Goal: Transaction & Acquisition: Purchase product/service

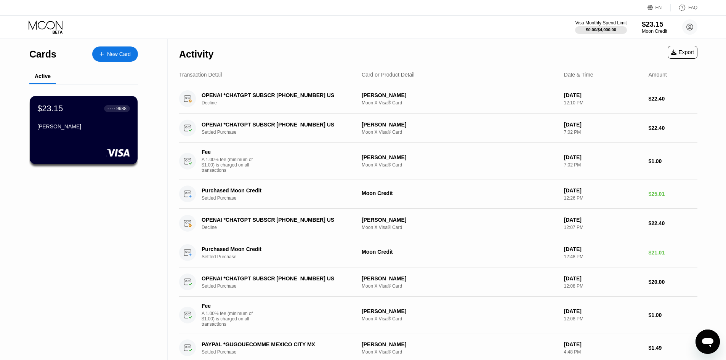
click at [654, 28] on div "$23.15" at bounding box center [655, 24] width 26 height 8
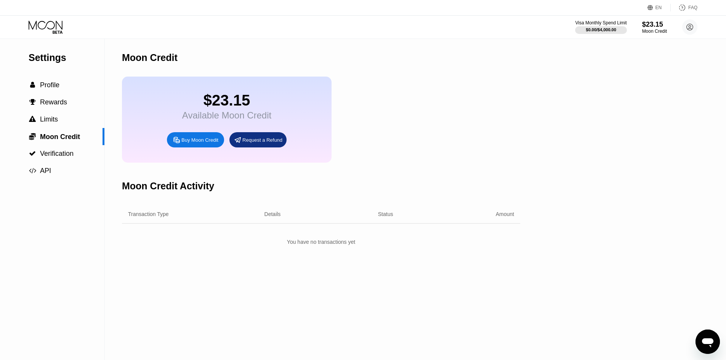
click at [195, 143] on div "Buy Moon Credit" at bounding box center [199, 140] width 37 height 6
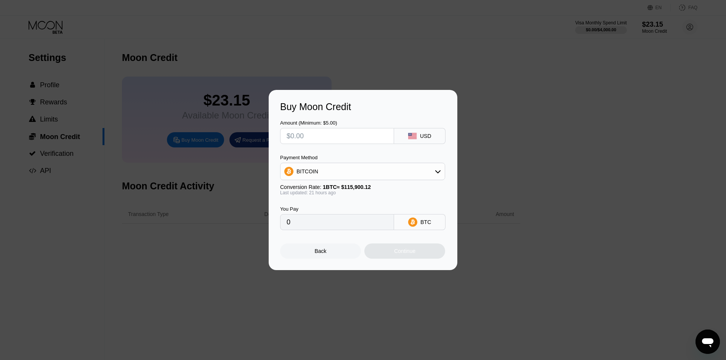
click at [363, 134] on input "text" at bounding box center [337, 135] width 101 height 15
click at [362, 165] on div "BITCOIN" at bounding box center [362, 171] width 164 height 15
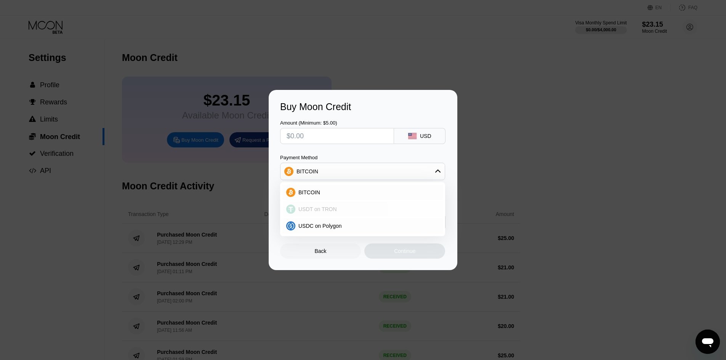
drag, startPoint x: 325, startPoint y: 210, endPoint x: 340, endPoint y: 178, distance: 36.0
click at [327, 210] on span "USDT on TRON" at bounding box center [317, 209] width 38 height 6
type input "0.00"
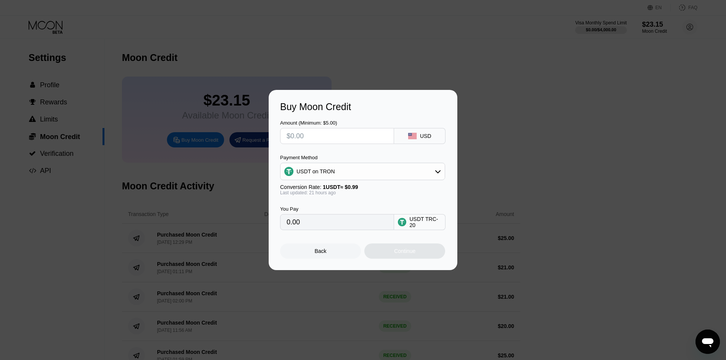
click at [358, 132] on input "text" at bounding box center [337, 135] width 101 height 15
type input "$1"
type input "1.01"
type input "0.00"
type input "$9"
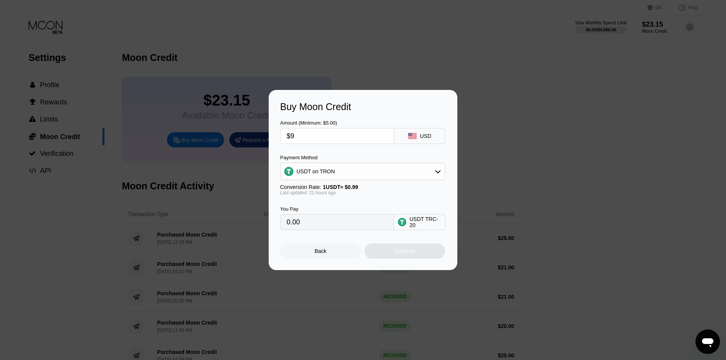
type input "9.09"
type input "$9"
click at [352, 202] on div "You Pay 9.09 USDT TRC-20" at bounding box center [363, 212] width 166 height 35
click at [320, 137] on input "$9" at bounding box center [337, 135] width 101 height 15
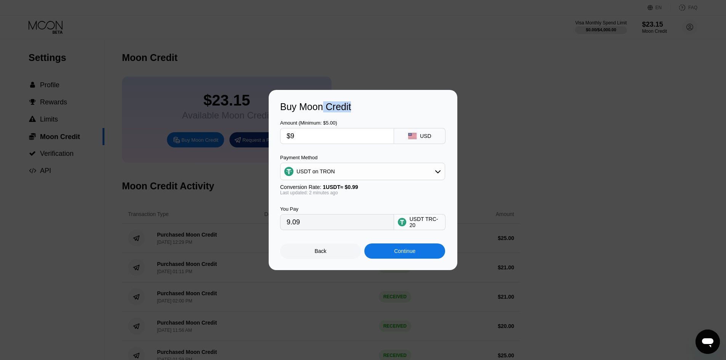
drag, startPoint x: 322, startPoint y: 93, endPoint x: 461, endPoint y: 88, distance: 139.2
click at [461, 90] on div "Buy Moon Credit Amount (Minimum: $5.00) $9 USD Payment Method USDT on TRON Conv…" at bounding box center [363, 180] width 726 height 180
click at [324, 254] on div "Back" at bounding box center [321, 251] width 12 height 6
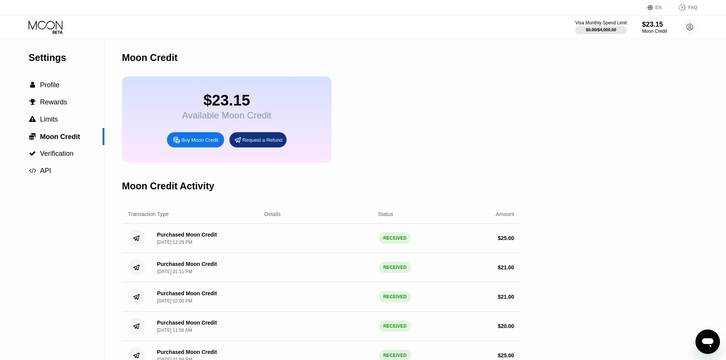
drag, startPoint x: 287, startPoint y: 27, endPoint x: 281, endPoint y: 36, distance: 10.7
click at [287, 27] on div "Visa Monthly Spend Limit $0.00 / $4,000.00 $23.15 Moon Credit jonnyboy011979@gm…" at bounding box center [363, 27] width 726 height 23
click at [67, 141] on span "Moon Credit" at bounding box center [60, 137] width 40 height 8
click at [51, 28] on icon at bounding box center [46, 27] width 35 height 13
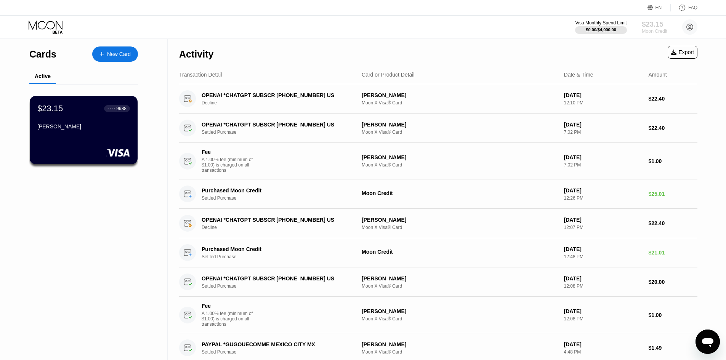
click at [652, 30] on div "Moon Credit" at bounding box center [655, 31] width 26 height 5
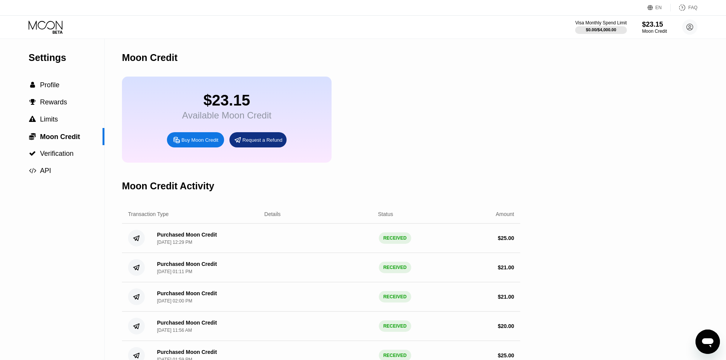
click at [637, 309] on div "Settings  Profile  Rewards  Limits  Moon Credit  Verification  API Moon C…" at bounding box center [363, 219] width 726 height 361
click at [650, 26] on div "$23.15" at bounding box center [655, 24] width 26 height 8
drag, startPoint x: 50, startPoint y: 17, endPoint x: 54, endPoint y: 21, distance: 5.9
click at [50, 16] on div "Visa Monthly Spend Limit $0.00 / $4,000.00 $23.15 Moon Credit jonnyboy011979@gm…" at bounding box center [363, 27] width 726 height 23
click at [63, 32] on icon at bounding box center [46, 27] width 35 height 13
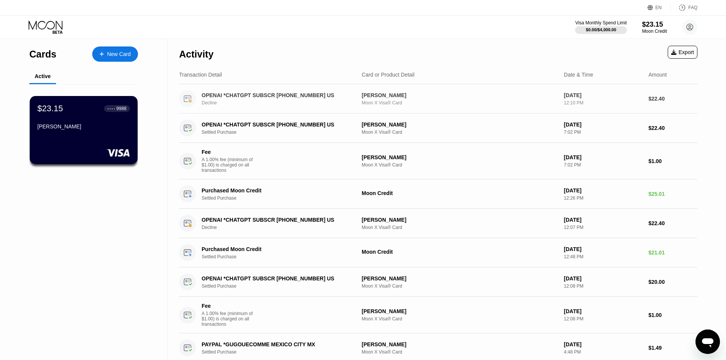
click at [323, 102] on div "Decline" at bounding box center [281, 102] width 159 height 5
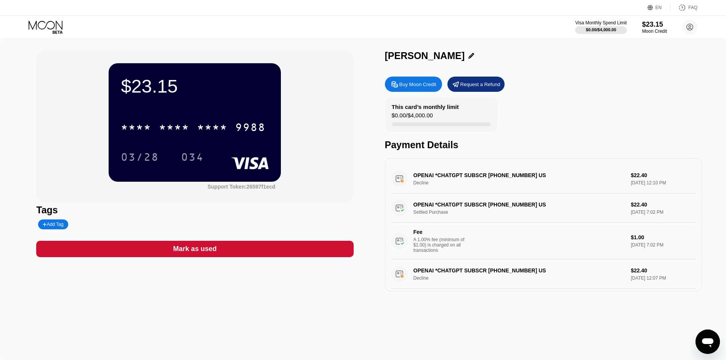
click at [421, 85] on div "Buy Moon Credit" at bounding box center [417, 84] width 37 height 6
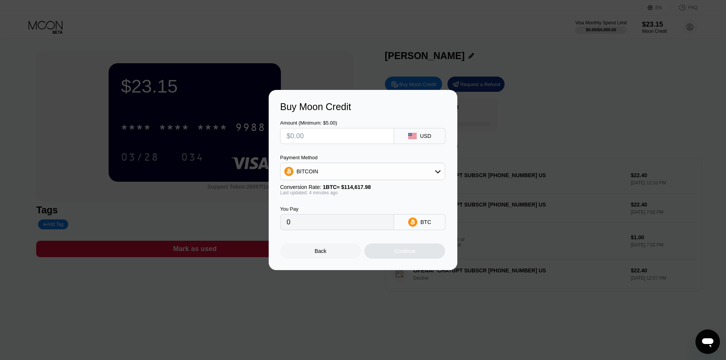
click at [369, 169] on div "BITCOIN" at bounding box center [362, 171] width 164 height 15
click at [312, 210] on span "USDT on TRON" at bounding box center [317, 209] width 38 height 6
type input "0.00"
click at [427, 137] on div "USD" at bounding box center [425, 136] width 11 height 6
click at [320, 132] on input "text" at bounding box center [337, 135] width 101 height 15
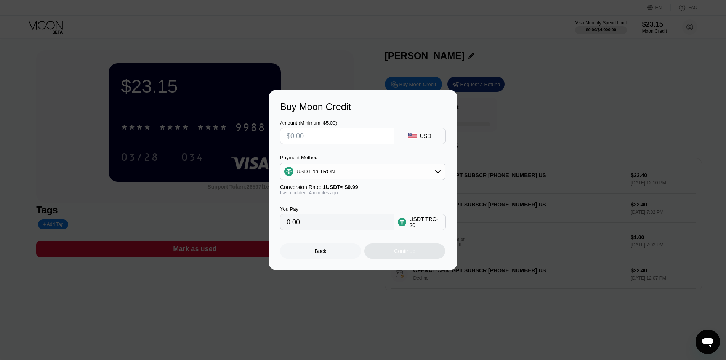
type input "$2"
type input "2.02"
type input "$23"
type input "23.23"
type input "$23.6"
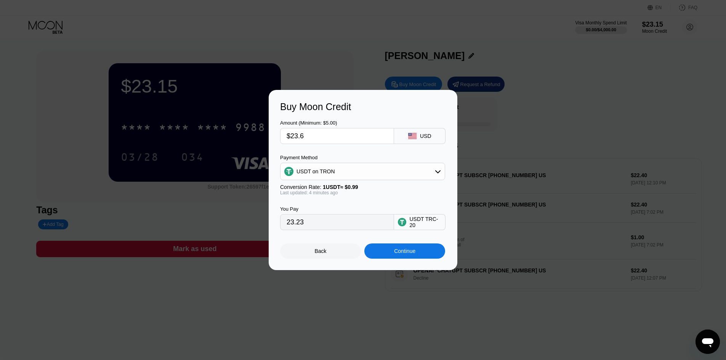
type input "23.84"
type input "$23.65"
type input "23.89"
type input "$23.65"
click at [400, 202] on div "You Pay 23.89 USDT TRC-20" at bounding box center [363, 212] width 166 height 35
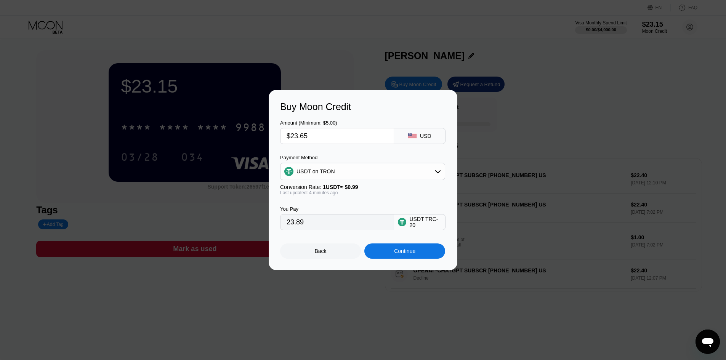
click at [392, 252] on div "Continue" at bounding box center [404, 250] width 81 height 15
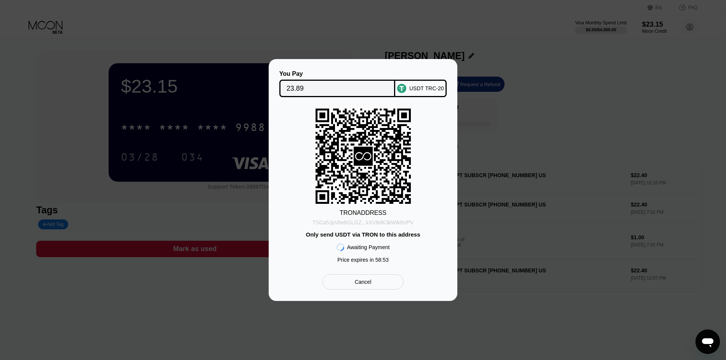
click at [376, 224] on div "TSCa5JpVbe6GLGZ...kXV8dK3kWik9VPV" at bounding box center [362, 222] width 101 height 6
click at [379, 222] on div "TSCa5JpVbe6GLGZ...kXV8dK3kWik9VPV" at bounding box center [362, 222] width 101 height 6
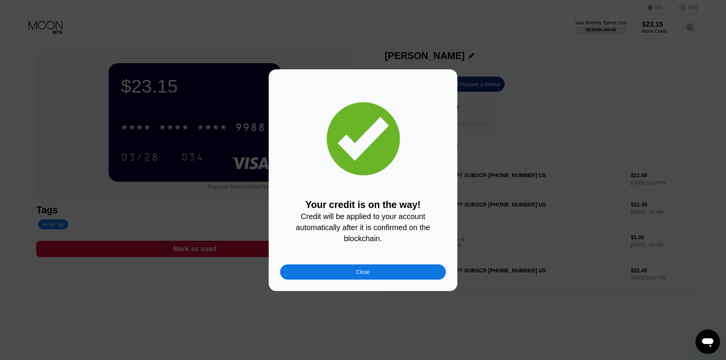
click at [357, 272] on div "Close" at bounding box center [363, 272] width 14 height 6
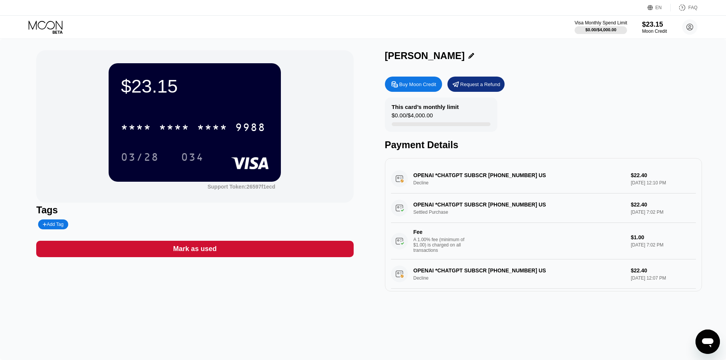
click at [609, 25] on div "Visa Monthly Spend Limit" at bounding box center [601, 22] width 53 height 5
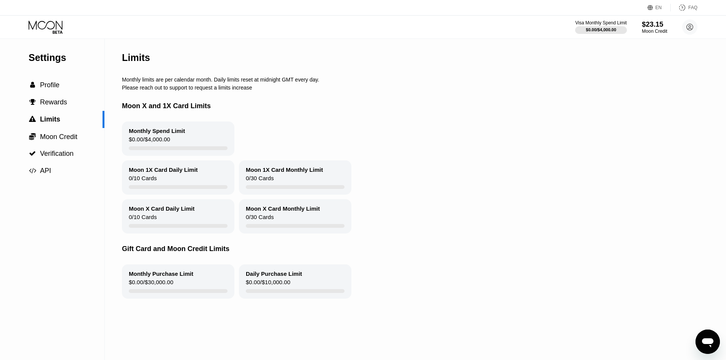
click at [658, 26] on div "$23.15" at bounding box center [655, 24] width 26 height 8
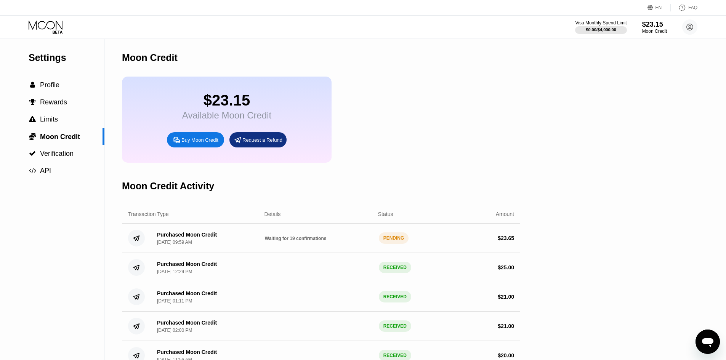
click at [463, 122] on div "$23.15 Available Moon Credit Buy Moon Credit Request a Refund" at bounding box center [321, 120] width 398 height 86
drag, startPoint x: 268, startPoint y: 45, endPoint x: 246, endPoint y: 49, distance: 22.4
click at [268, 45] on div "Moon Credit" at bounding box center [321, 58] width 398 height 38
click at [58, 30] on icon at bounding box center [46, 27] width 35 height 13
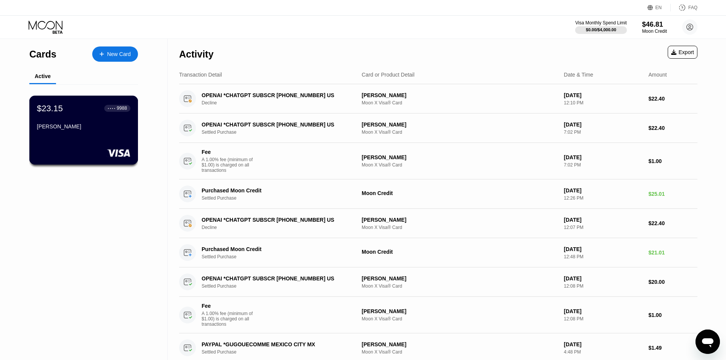
click at [45, 112] on div "$23.15" at bounding box center [50, 108] width 26 height 10
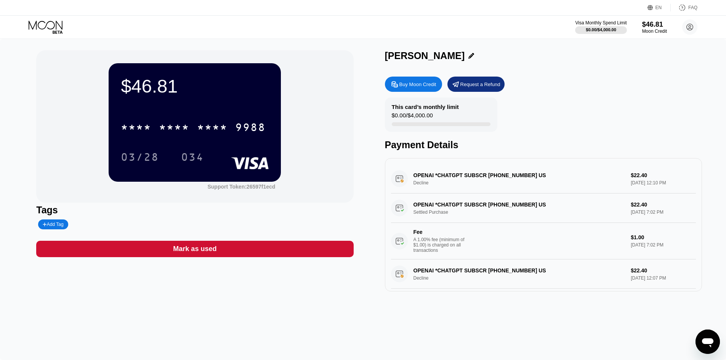
click at [51, 27] on icon at bounding box center [46, 27] width 35 height 13
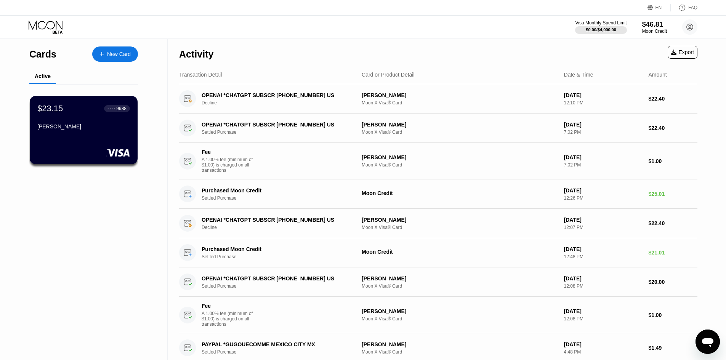
click at [478, 51] on div "Activity Export" at bounding box center [438, 52] width 518 height 27
